Goal: Task Accomplishment & Management: Manage account settings

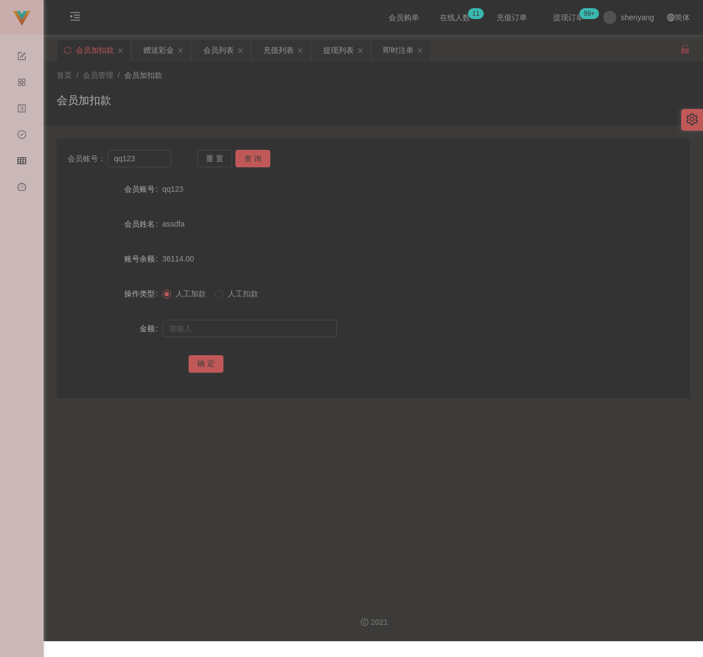
click at [252, 90] on div "首页 / 会员管理 / 会员加扣款 / 会员加扣款" at bounding box center [373, 93] width 633 height 47
click at [158, 162] on input "qq123" at bounding box center [139, 158] width 64 height 17
click at [157, 162] on input "qq123" at bounding box center [139, 158] width 64 height 17
paste input "0182419434"
type input "0182419434"
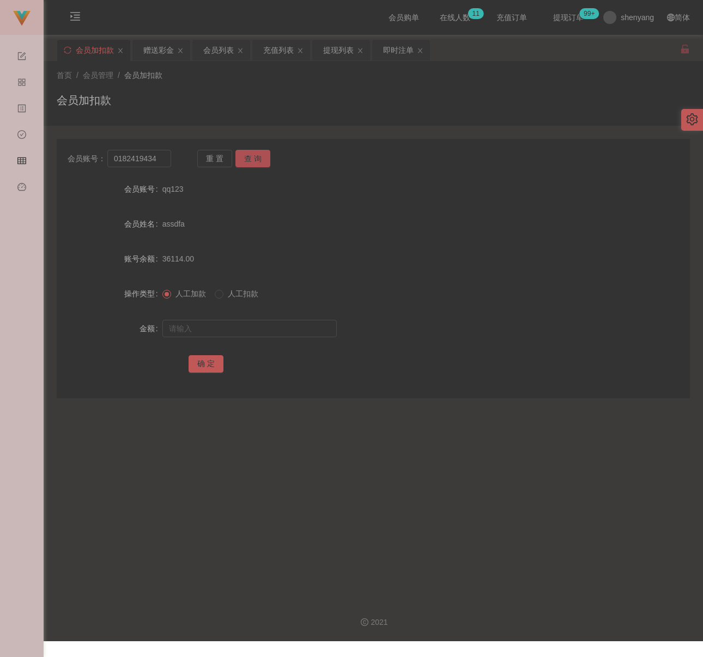
click at [252, 161] on button "查 询" at bounding box center [252, 158] width 35 height 17
click at [250, 322] on input "text" at bounding box center [249, 328] width 174 height 17
click at [265, 329] on input "text" at bounding box center [249, 328] width 174 height 17
paste input "500"
type input "500"
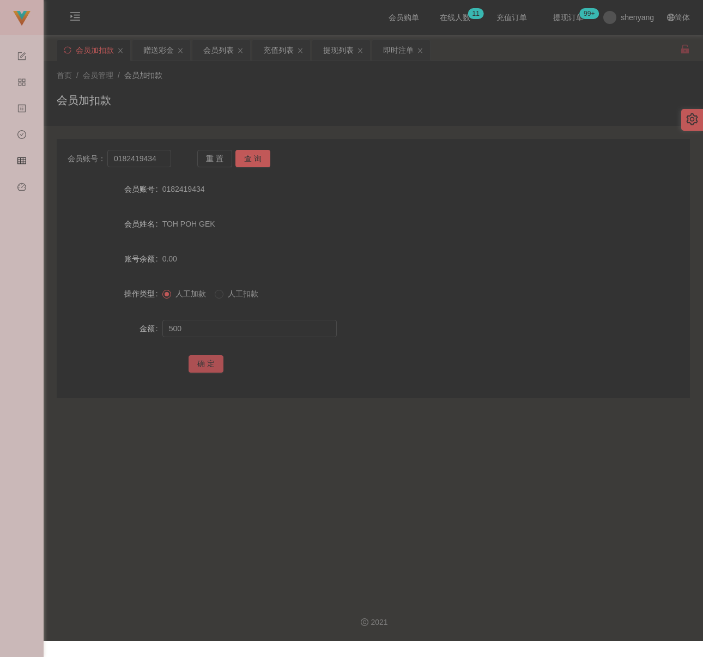
click at [214, 360] on button "确 定" at bounding box center [205, 363] width 35 height 17
click at [587, 216] on div "会员姓名 [PERSON_NAME]" at bounding box center [373, 224] width 633 height 22
click at [229, 46] on div "会员列表" at bounding box center [218, 50] width 30 height 21
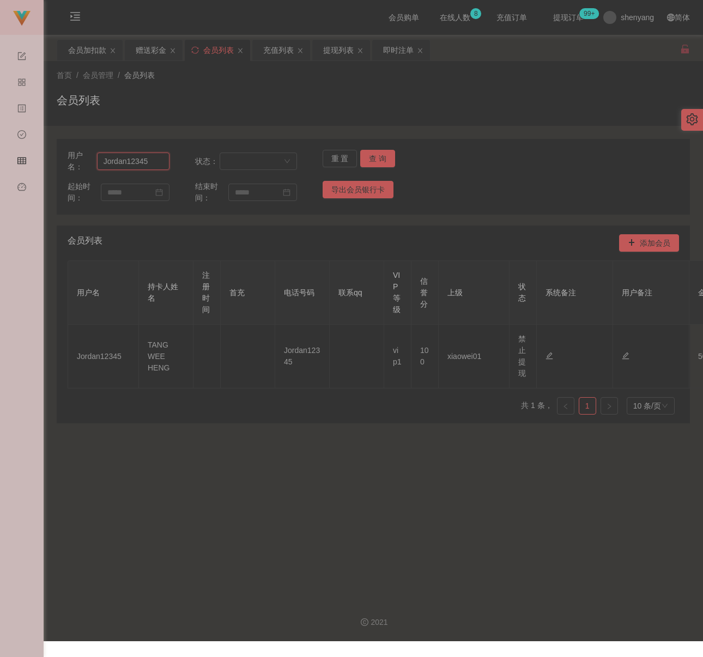
click at [156, 165] on input "Jordan12345" at bounding box center [133, 160] width 72 height 17
paste input "0182419434"
type input "0182419434"
click at [371, 154] on button "查 询" at bounding box center [377, 158] width 35 height 17
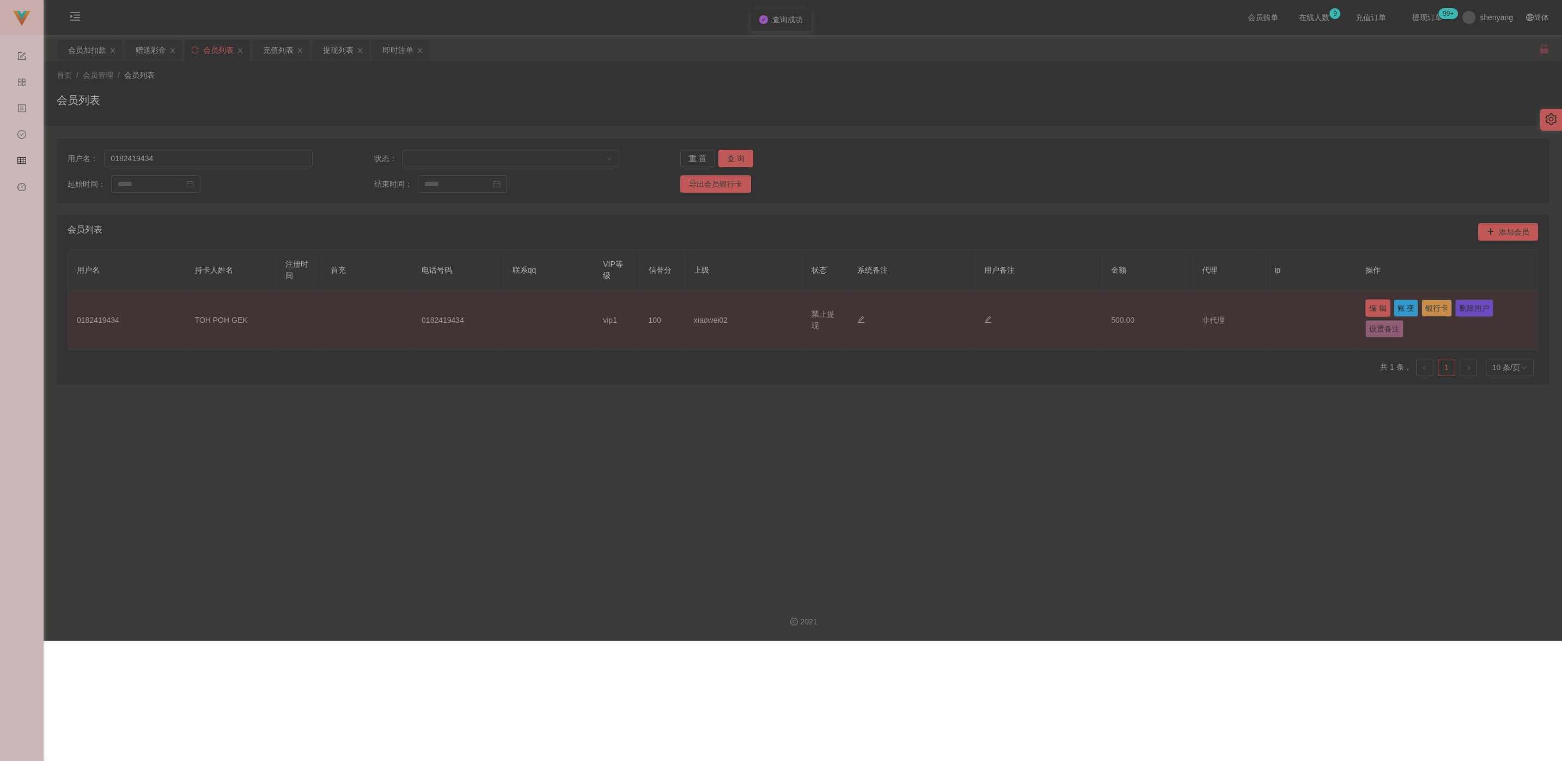
click at [702, 311] on button "编 辑" at bounding box center [1377, 308] width 25 height 17
type input "0182419434"
type input "TOH POH GEK"
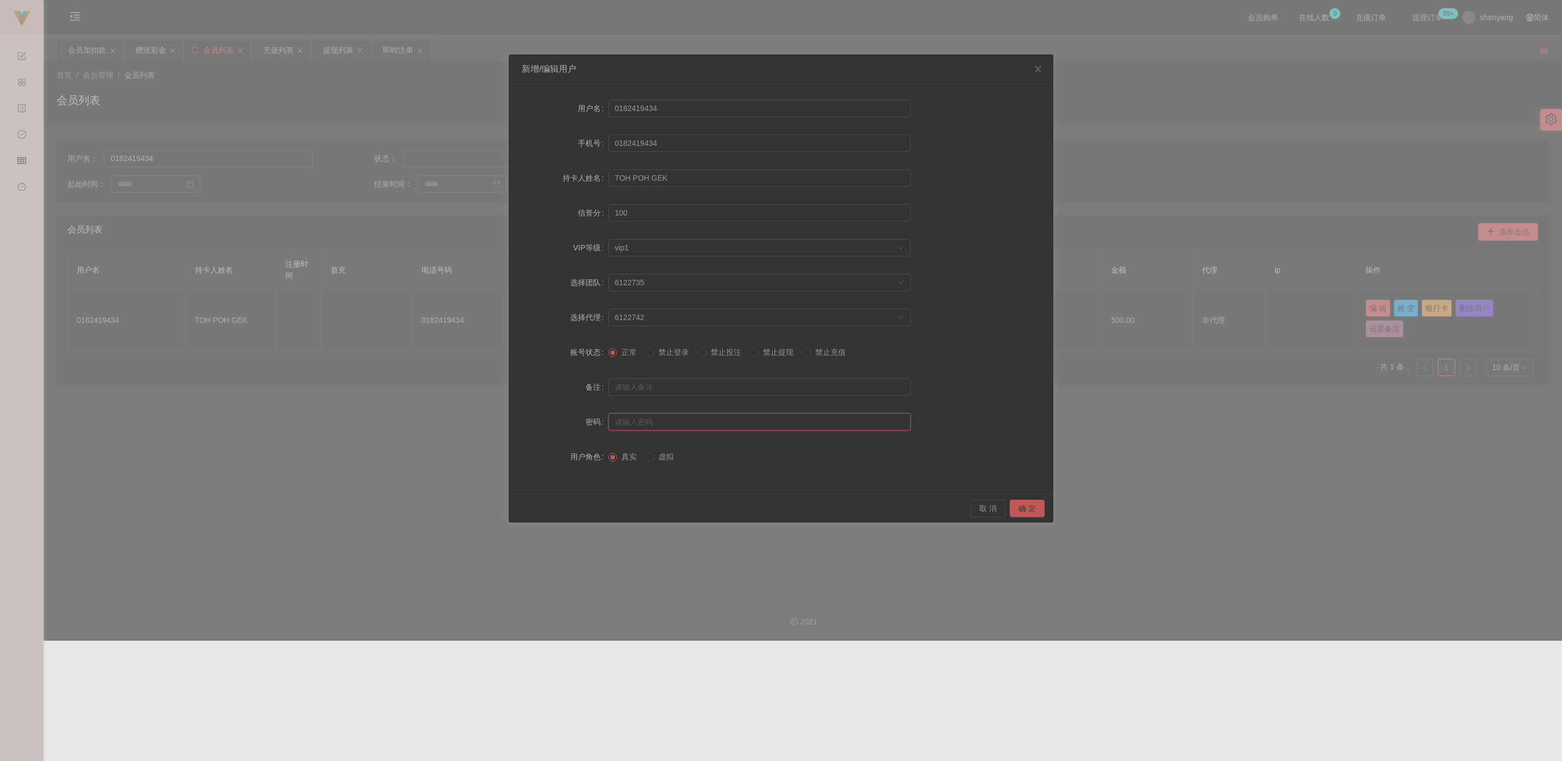
click at [667, 419] on input "text" at bounding box center [759, 421] width 302 height 17
type input "aaa123"
click at [702, 510] on button "确 定" at bounding box center [1027, 508] width 35 height 17
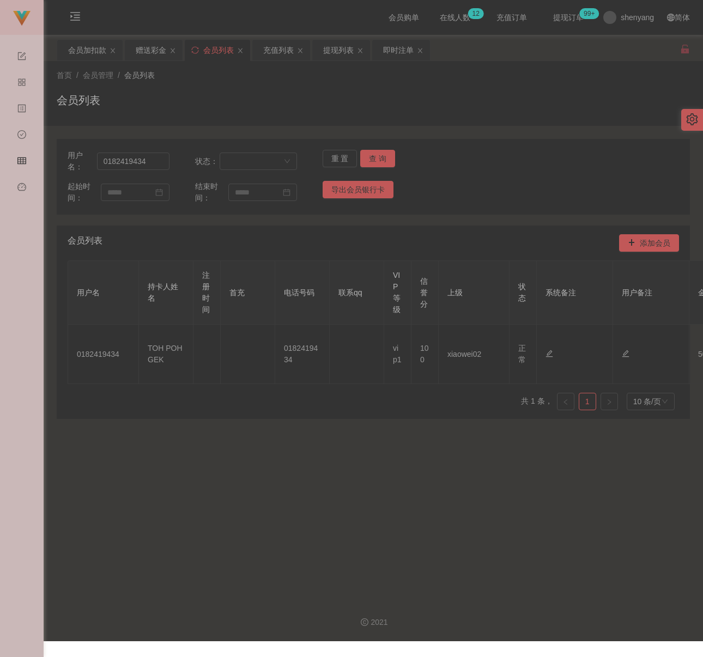
drag, startPoint x: 548, startPoint y: 492, endPoint x: 540, endPoint y: 488, distance: 8.8
click at [548, 492] on main "关闭左侧 关闭右侧 关闭其它 刷新页面 会员加扣款 赠送彩金 会员列表 充值列表 提现列表 即时注单 首页 / 会员管理 / 会员列表 / 会员列表 用户名：…" at bounding box center [373, 312] width 659 height 555
click at [74, 47] on div "会员加扣款" at bounding box center [87, 50] width 38 height 21
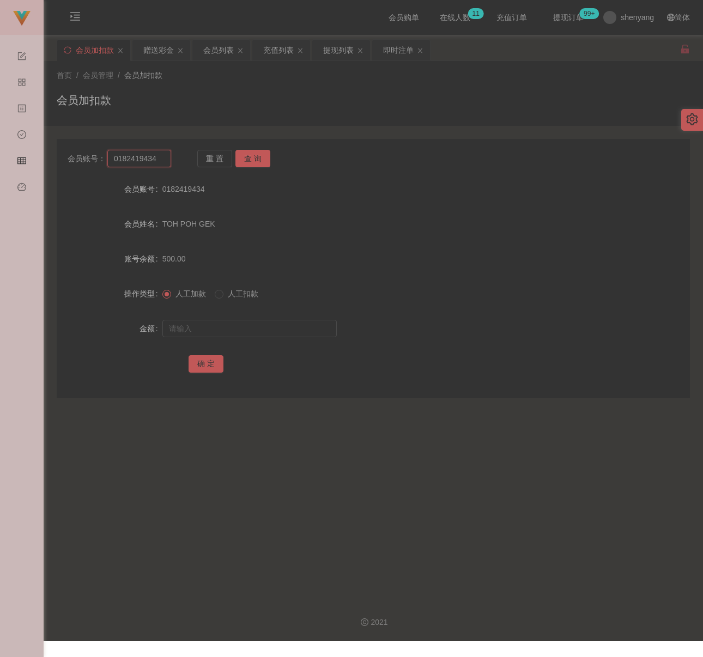
click at [157, 162] on input "0182419434" at bounding box center [139, 158] width 64 height 17
paste input "74438188"
type input "0174438188"
click at [241, 156] on button "查 询" at bounding box center [252, 158] width 35 height 17
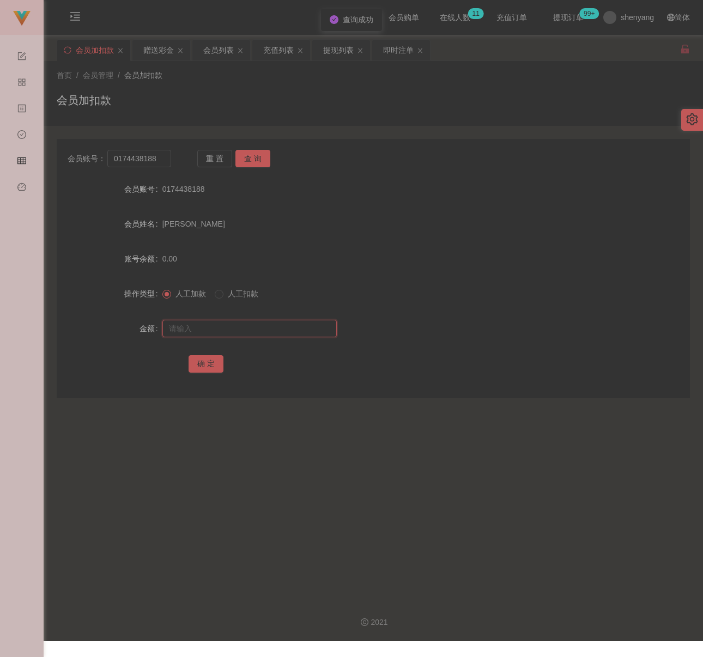
click at [234, 330] on input "text" at bounding box center [249, 328] width 174 height 17
click at [271, 331] on input "text" at bounding box center [249, 328] width 174 height 17
paste input "100"
type input "100"
click at [193, 363] on button "确 定" at bounding box center [205, 363] width 35 height 17
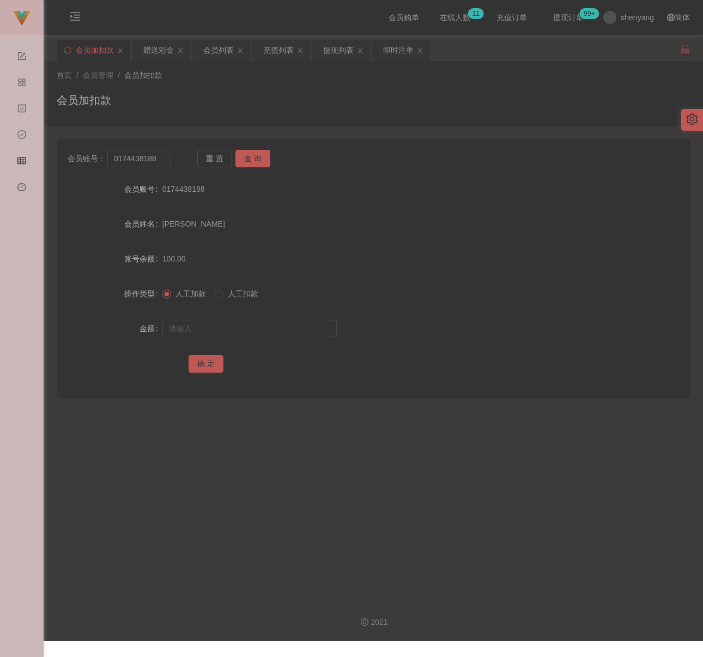
click at [549, 90] on div "首页 / 会员管理 / 会员加扣款 / 会员加扣款" at bounding box center [373, 93] width 633 height 47
click at [580, 90] on div "首页 / 会员管理 / 会员加扣款 / 会员加扣款" at bounding box center [373, 93] width 633 height 47
click at [618, 500] on main "关闭左侧 关闭右侧 关闭其它 刷新页面 会员加扣款 赠送彩金 会员列表 充值列表 提现列表 即时注单 首页 / 会员管理 / 会员加扣款 / 会员加扣款 会员…" at bounding box center [373, 312] width 659 height 555
click at [163, 162] on input "0174438188" at bounding box center [139, 158] width 64 height 17
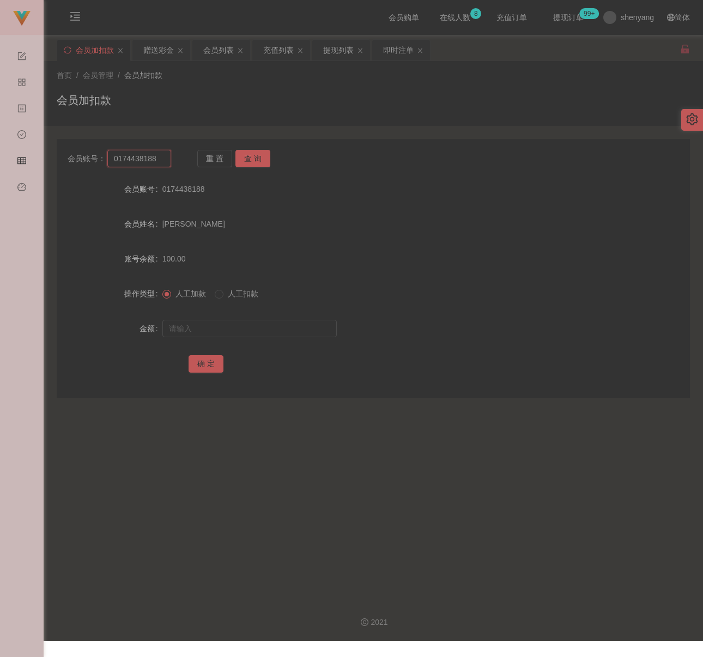
paste input "82419434"
type input "0182419434"
click at [245, 158] on button "查 询" at bounding box center [252, 158] width 35 height 17
drag, startPoint x: 237, startPoint y: 332, endPoint x: 248, endPoint y: 332, distance: 11.4
click at [237, 332] on input "text" at bounding box center [249, 328] width 174 height 17
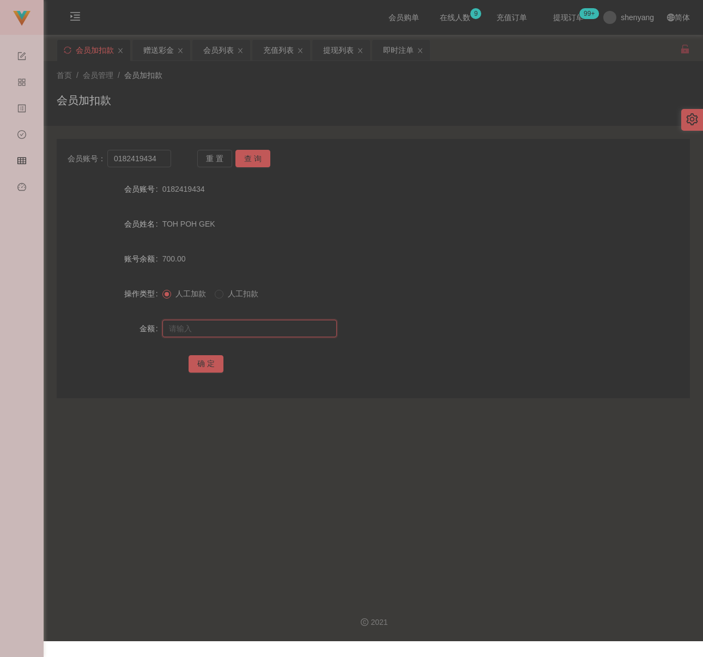
click at [282, 326] on input "text" at bounding box center [249, 328] width 174 height 17
paste input "1000"
type input "1000"
drag, startPoint x: 198, startPoint y: 363, endPoint x: 204, endPoint y: 363, distance: 6.6
click at [198, 363] on button "确 定" at bounding box center [205, 363] width 35 height 17
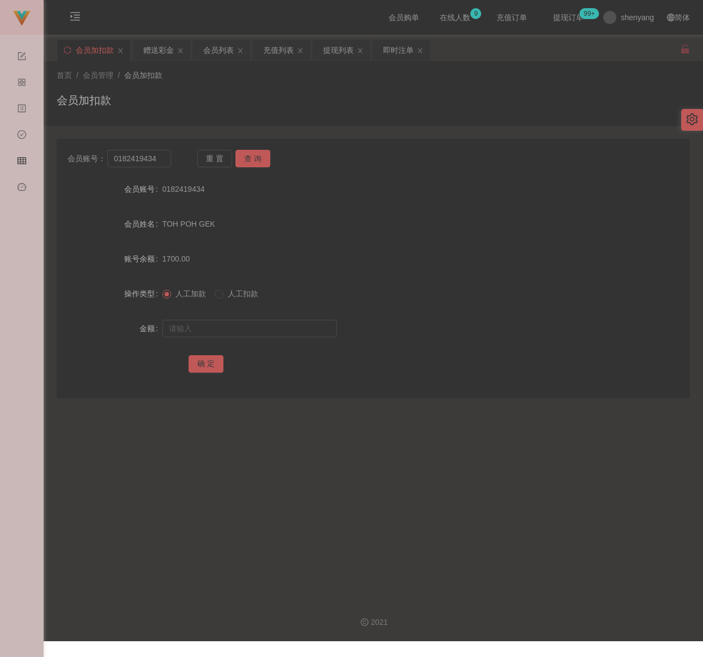
drag, startPoint x: 612, startPoint y: 508, endPoint x: 600, endPoint y: 504, distance: 12.7
click at [612, 507] on main "关闭左侧 关闭右侧 关闭其它 刷新页面 会员加扣款 赠送彩金 会员列表 充值列表 提现列表 即时注单 首页 / 会员管理 / 会员加扣款 / 会员加扣款 会员…" at bounding box center [373, 312] width 659 height 555
click at [156, 152] on input "0182419434" at bounding box center [139, 158] width 64 height 17
paste input "8839616"
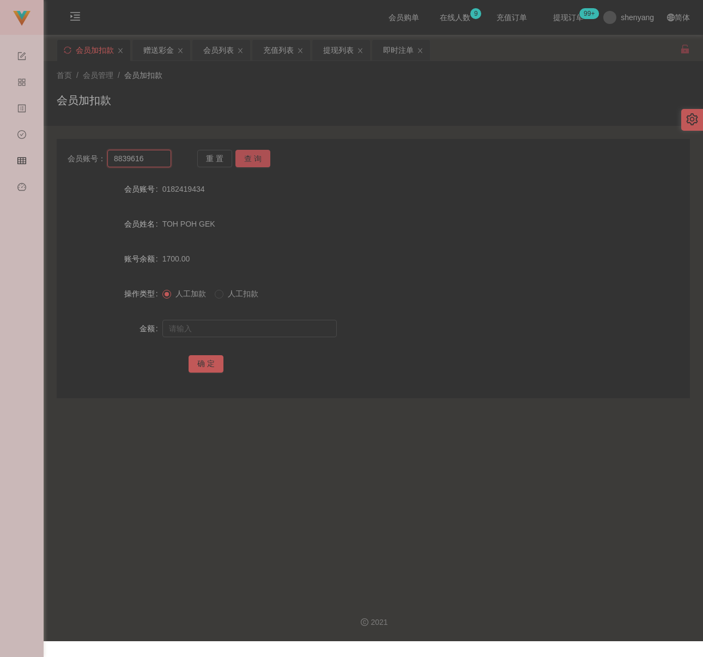
type input "8839616"
drag, startPoint x: 254, startPoint y: 154, endPoint x: 254, endPoint y: 172, distance: 18.0
click at [254, 154] on button "查 询" at bounding box center [252, 158] width 35 height 17
click at [242, 330] on input "text" at bounding box center [249, 328] width 174 height 17
click at [283, 54] on div "充值列表" at bounding box center [278, 50] width 30 height 21
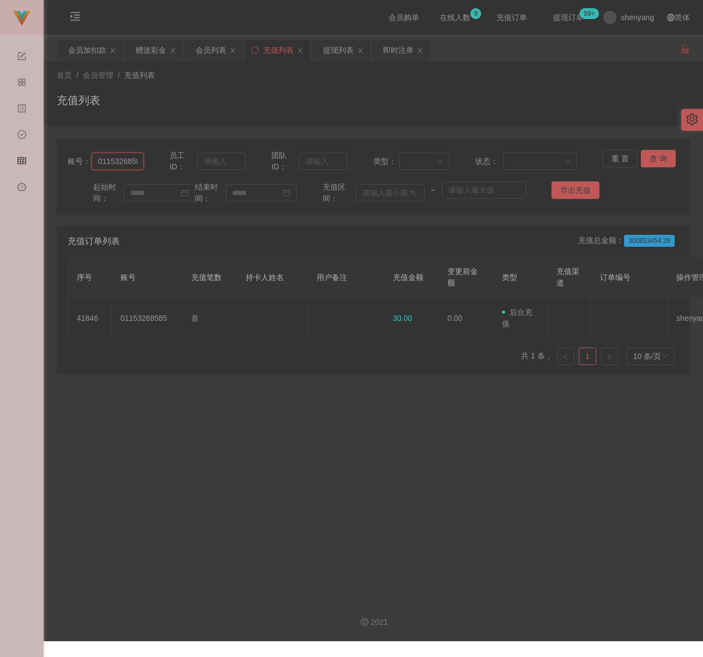
click at [130, 162] on input "01153268585" at bounding box center [117, 160] width 53 height 17
paste input "14400"
type input "14400"
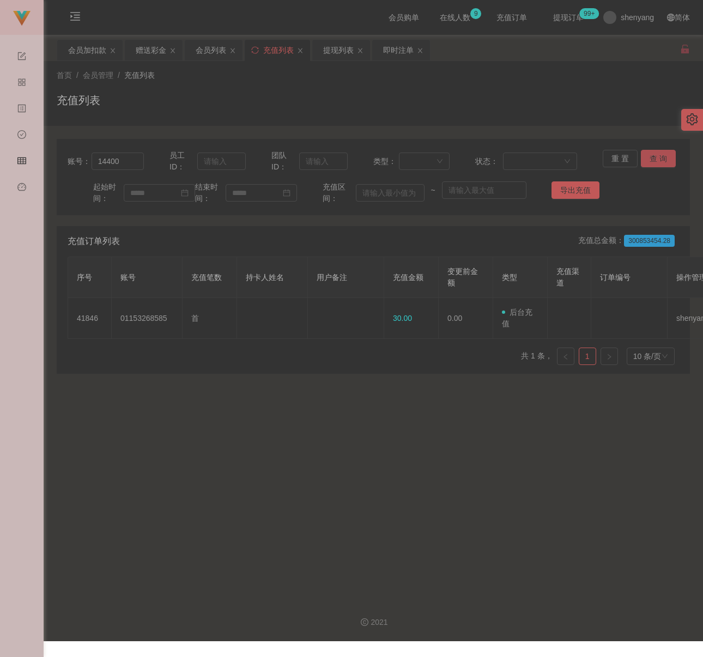
click at [653, 160] on button "查 询" at bounding box center [657, 158] width 35 height 17
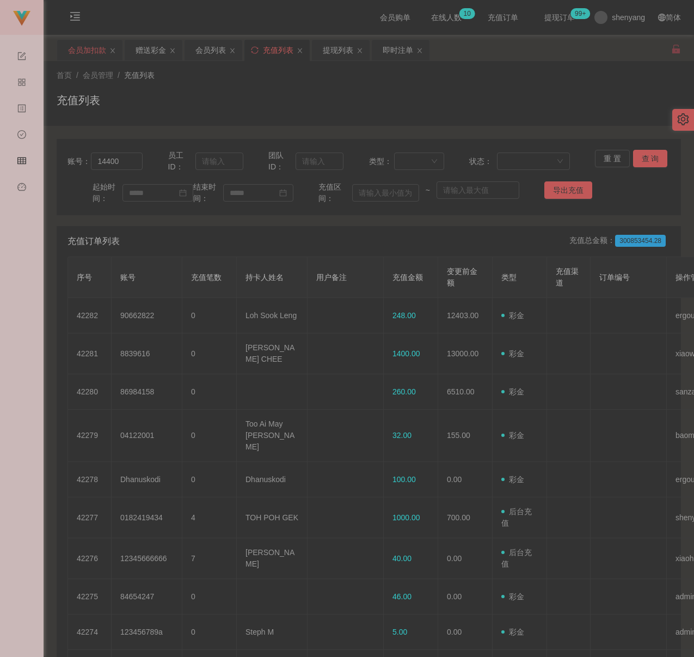
click at [84, 51] on div "会员加扣款" at bounding box center [87, 50] width 38 height 21
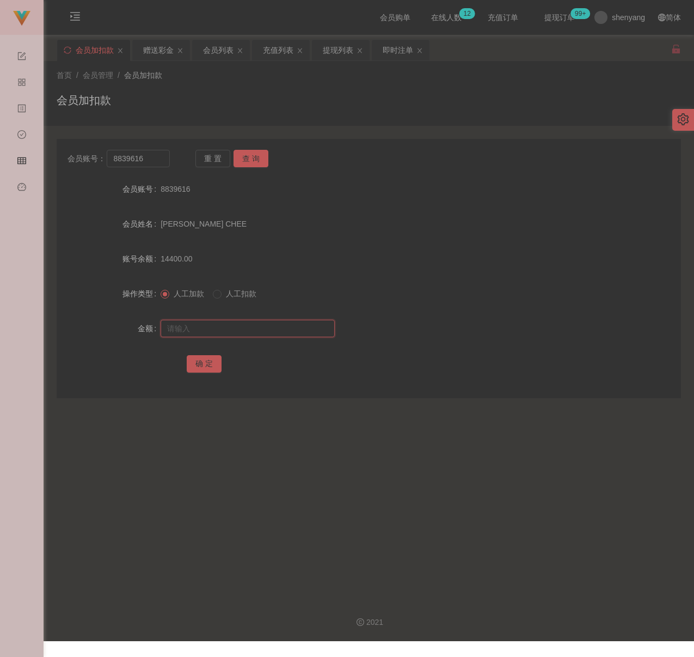
click at [233, 327] on input "text" at bounding box center [248, 328] width 174 height 17
paste input "14400"
type input "14400"
click at [203, 366] on button "确 定" at bounding box center [204, 363] width 35 height 17
